Goal: Information Seeking & Learning: Understand process/instructions

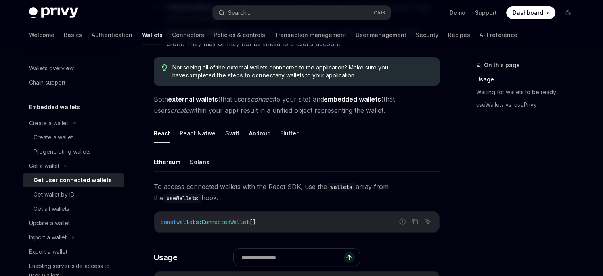
scroll to position [0, 6]
click at [237, 163] on ul "Ethereum Solana" at bounding box center [297, 161] width 286 height 19
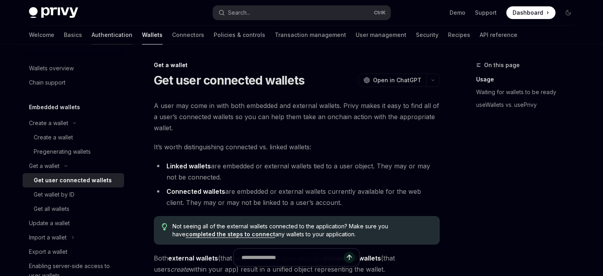
click at [92, 40] on link "Authentication" at bounding box center [112, 34] width 41 height 19
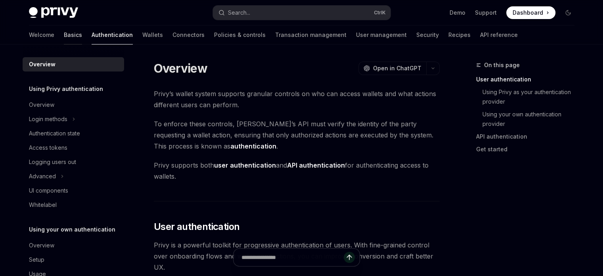
click at [64, 33] on link "Basics" at bounding box center [73, 34] width 18 height 19
type textarea "*"
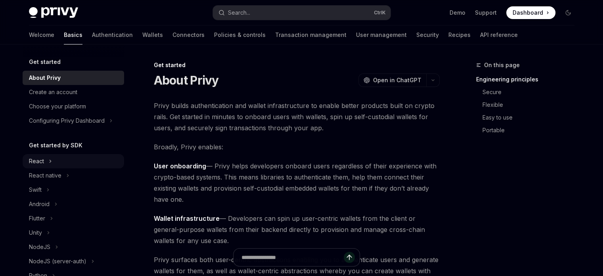
click at [44, 168] on div "React" at bounding box center [74, 161] width 102 height 14
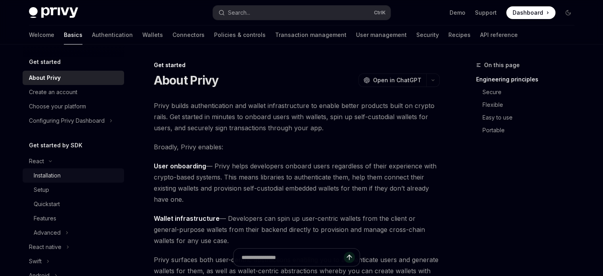
click at [81, 180] on div "Installation" at bounding box center [77, 176] width 86 height 10
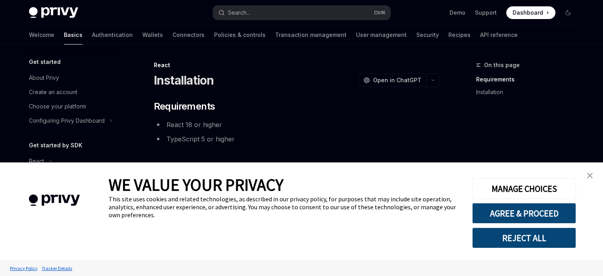
type textarea "*"
click at [588, 174] on img "close banner" at bounding box center [591, 176] width 6 height 6
